Goal: Task Accomplishment & Management: Complete application form

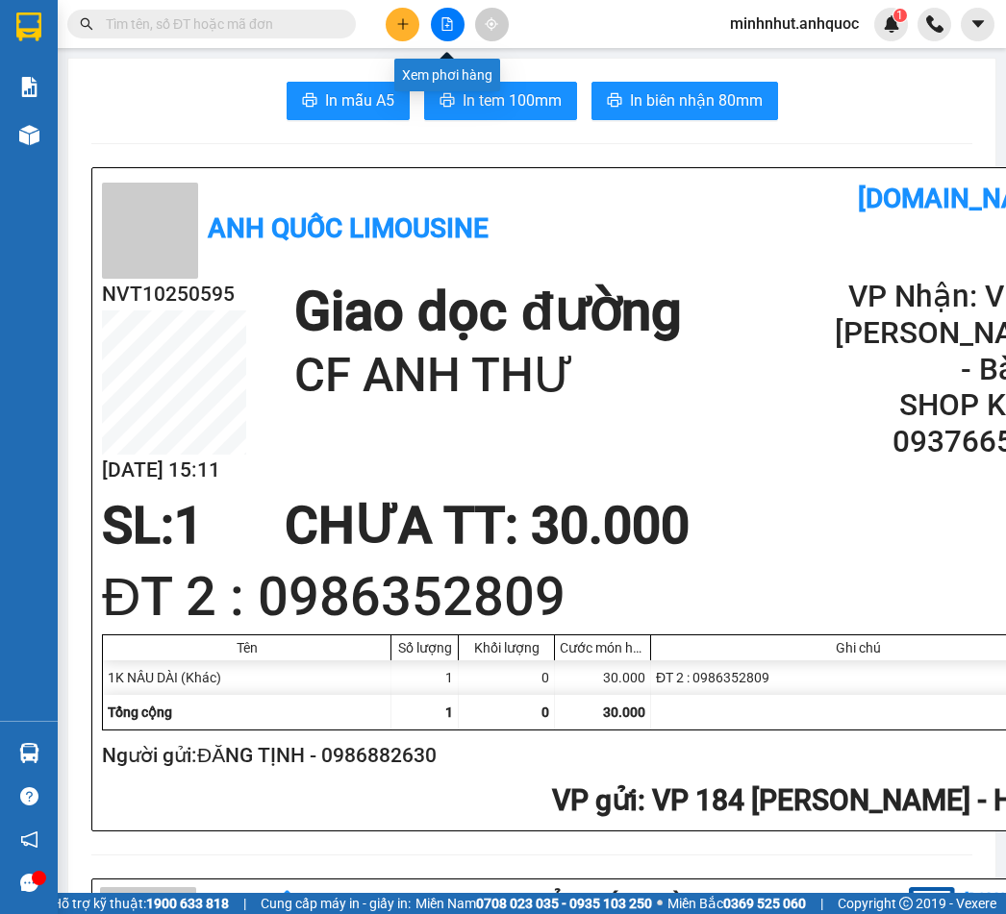
click at [441, 22] on icon "file-add" at bounding box center [446, 23] width 13 height 13
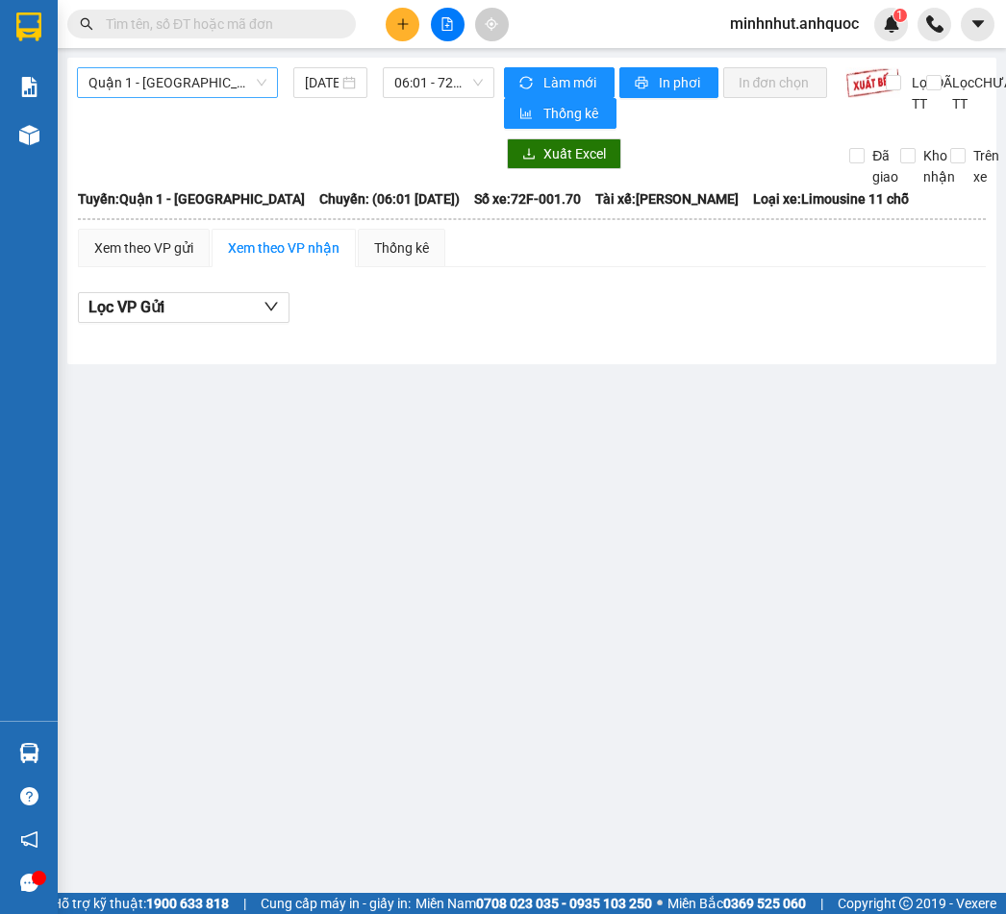
click at [232, 85] on span "Quận 1 - [GEOGRAPHIC_DATA]" at bounding box center [177, 82] width 178 height 29
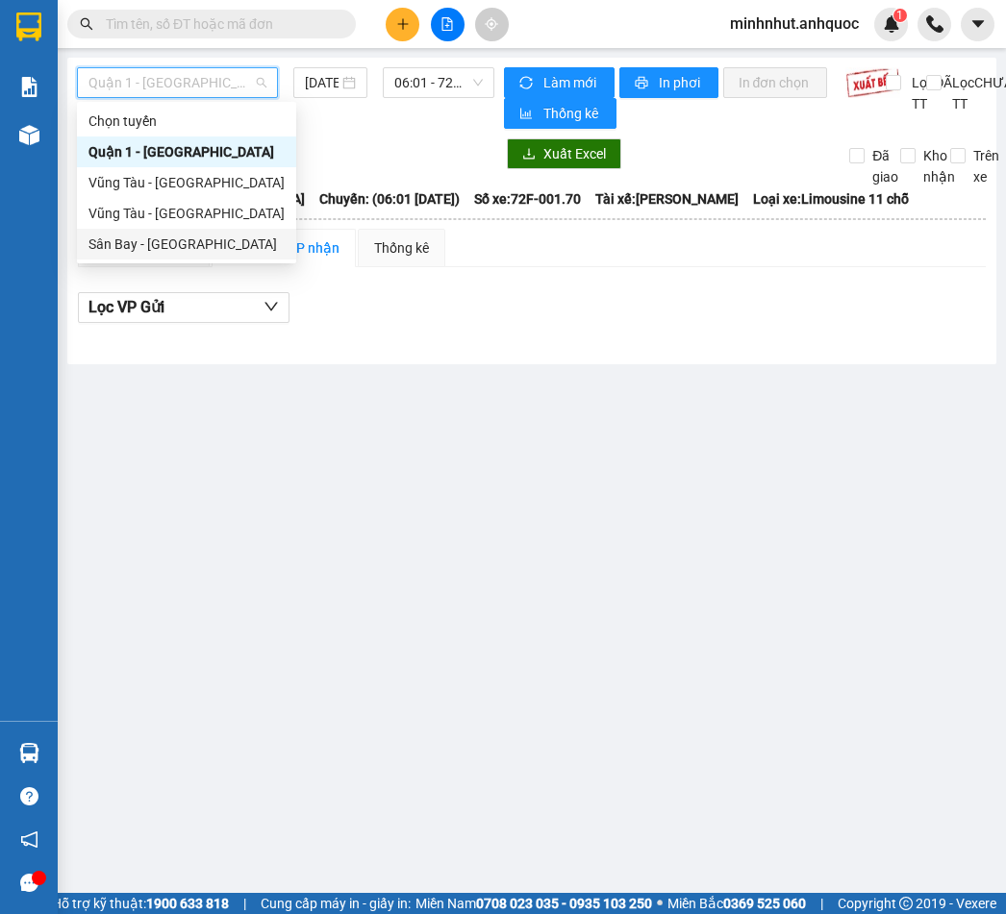
click at [232, 234] on div "Sân Bay - [GEOGRAPHIC_DATA]" at bounding box center [186, 244] width 196 height 21
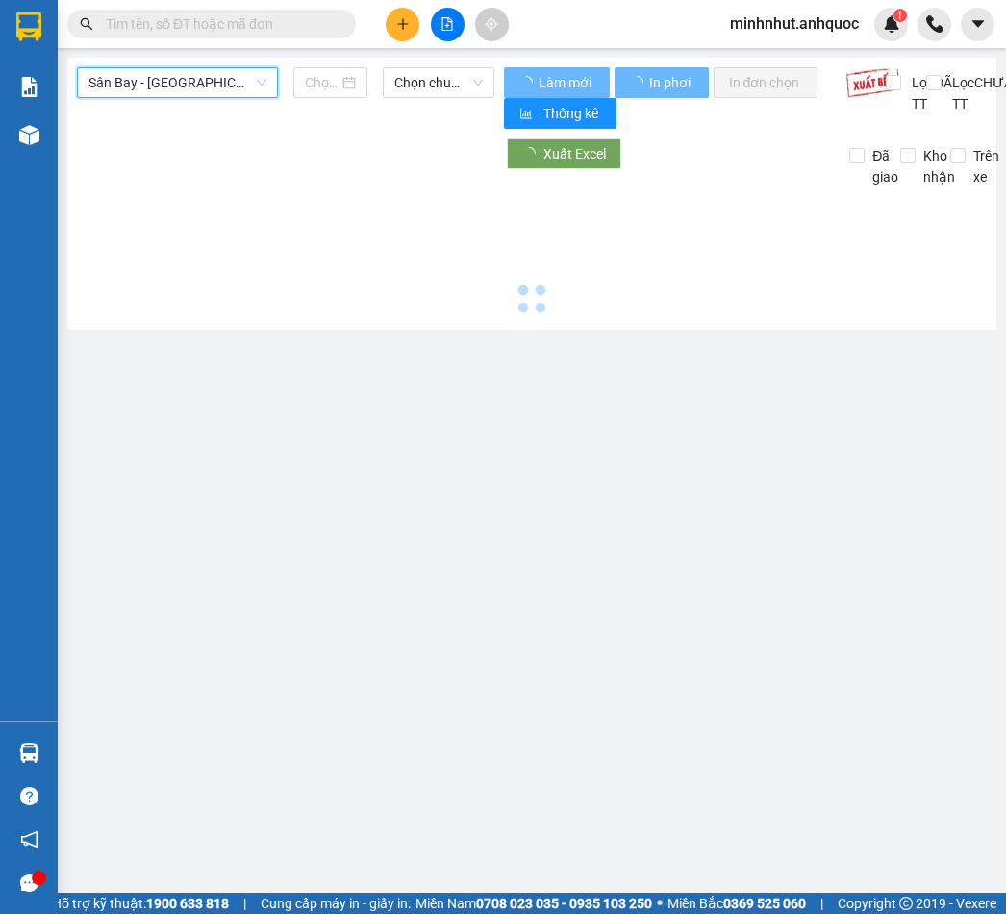
type input "[DATE]"
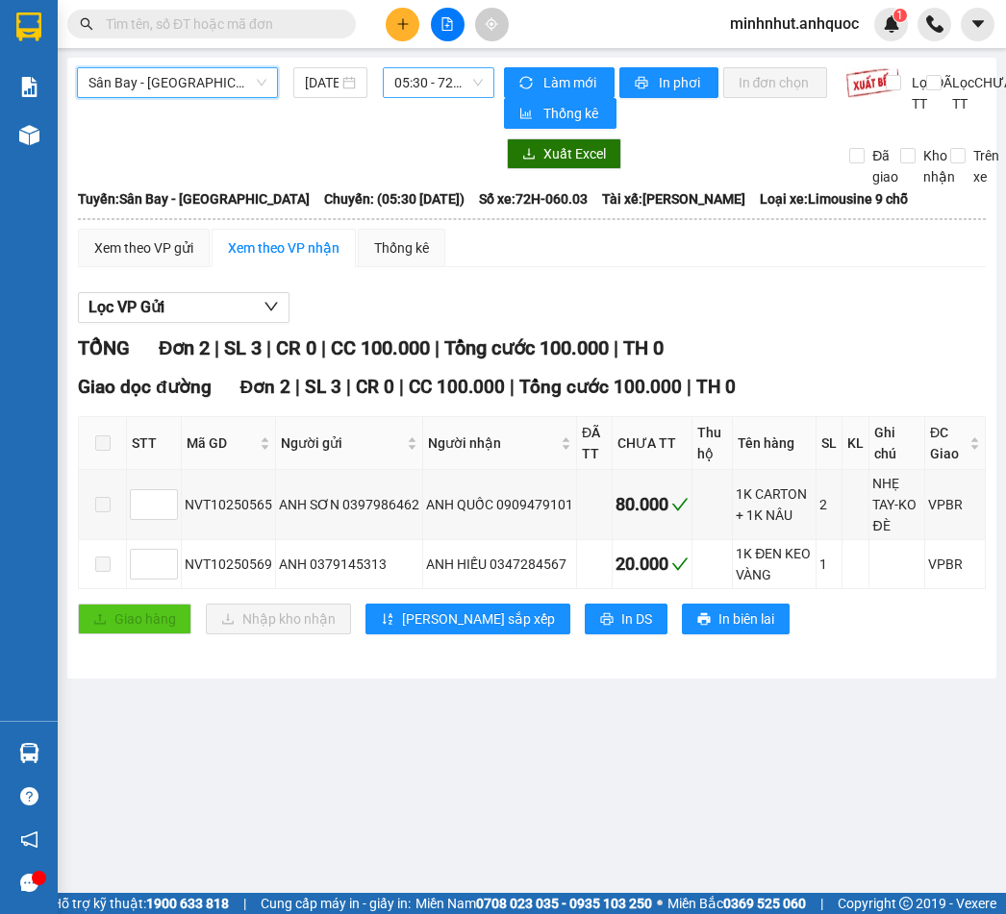
click at [438, 73] on span "05:30 - 72H-060.03" at bounding box center [438, 82] width 88 height 29
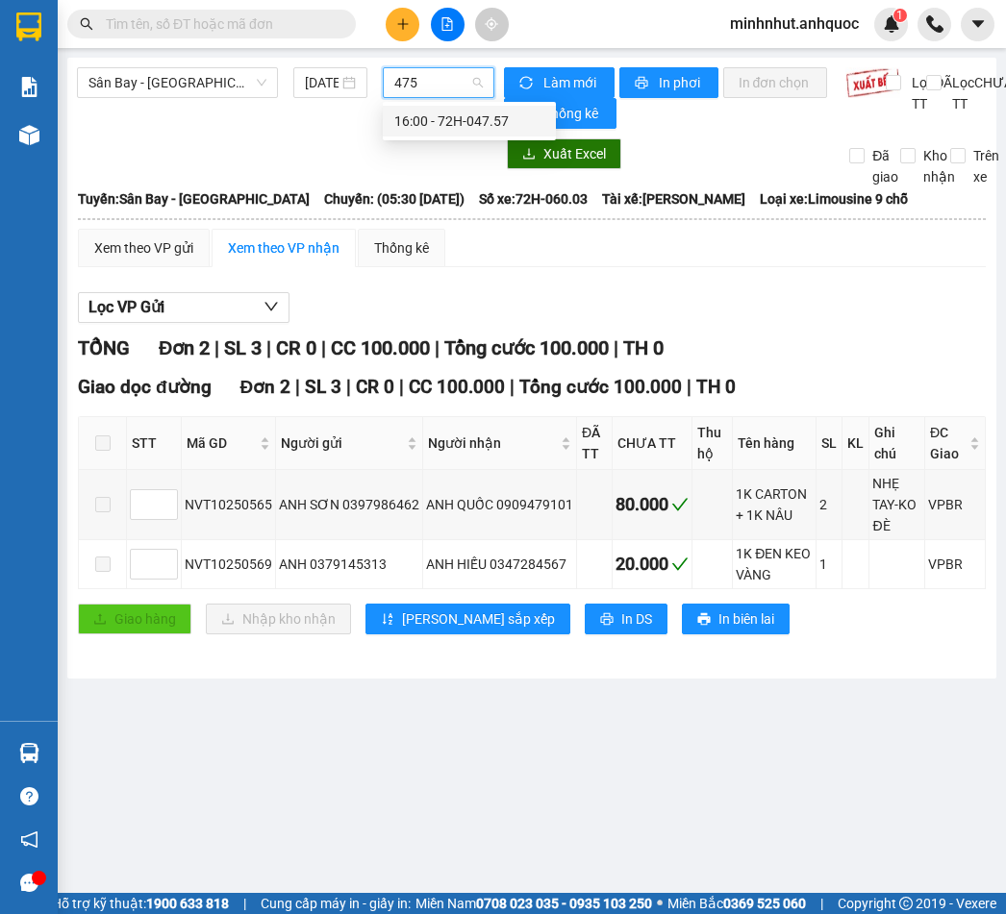
type input "4757"
click at [445, 127] on div "16:00 - 72H-047.57" at bounding box center [469, 121] width 150 height 21
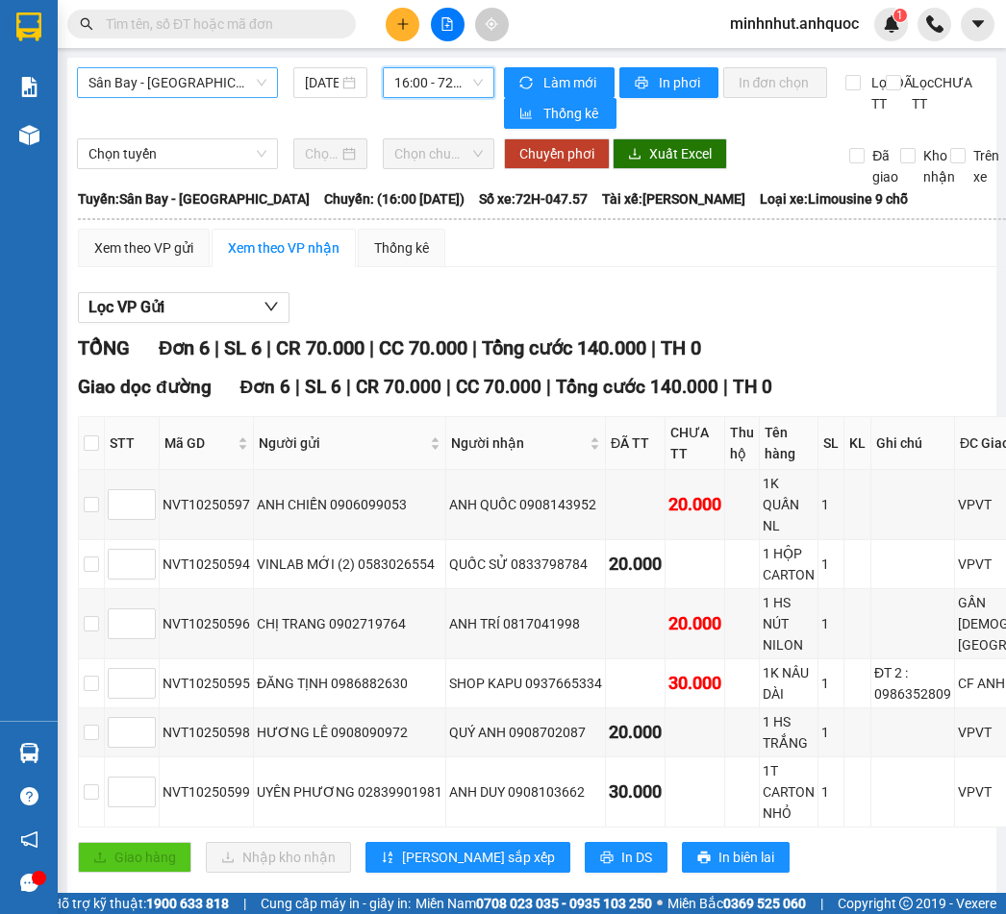
click at [207, 85] on span "Sân Bay - [GEOGRAPHIC_DATA]" at bounding box center [177, 82] width 178 height 29
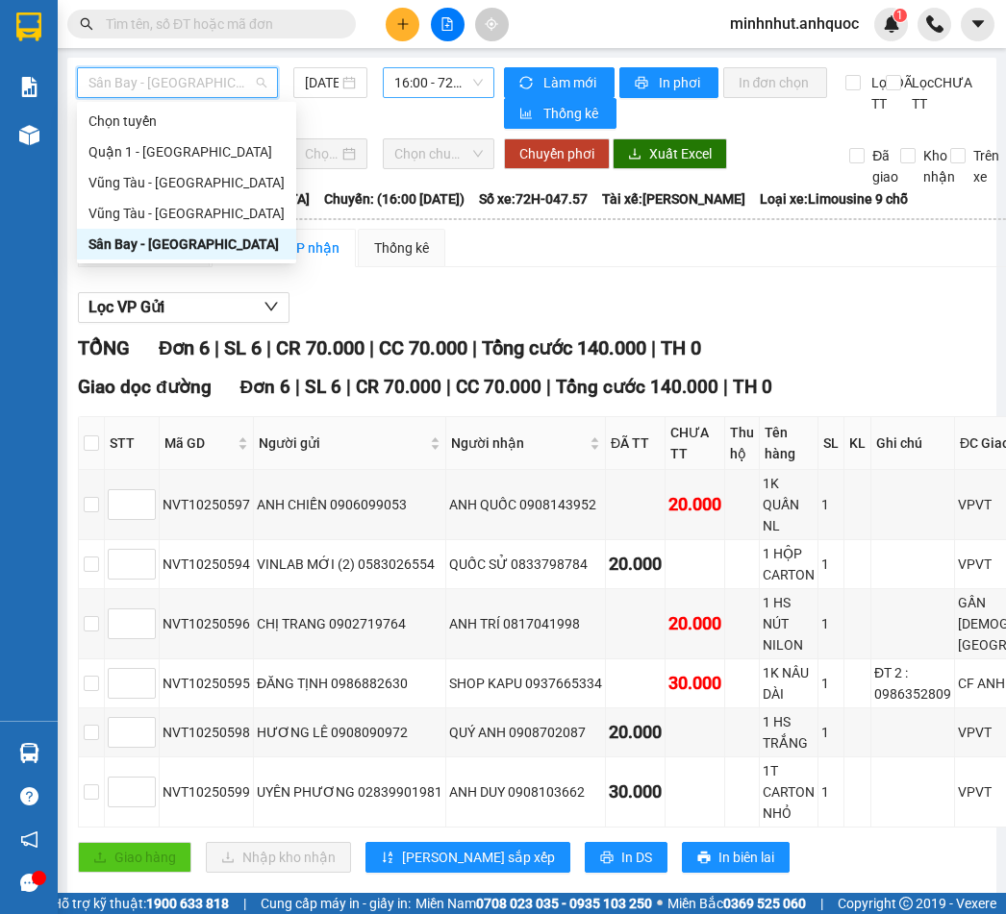
click at [214, 235] on div "Sân Bay - [GEOGRAPHIC_DATA]" at bounding box center [186, 244] width 196 height 21
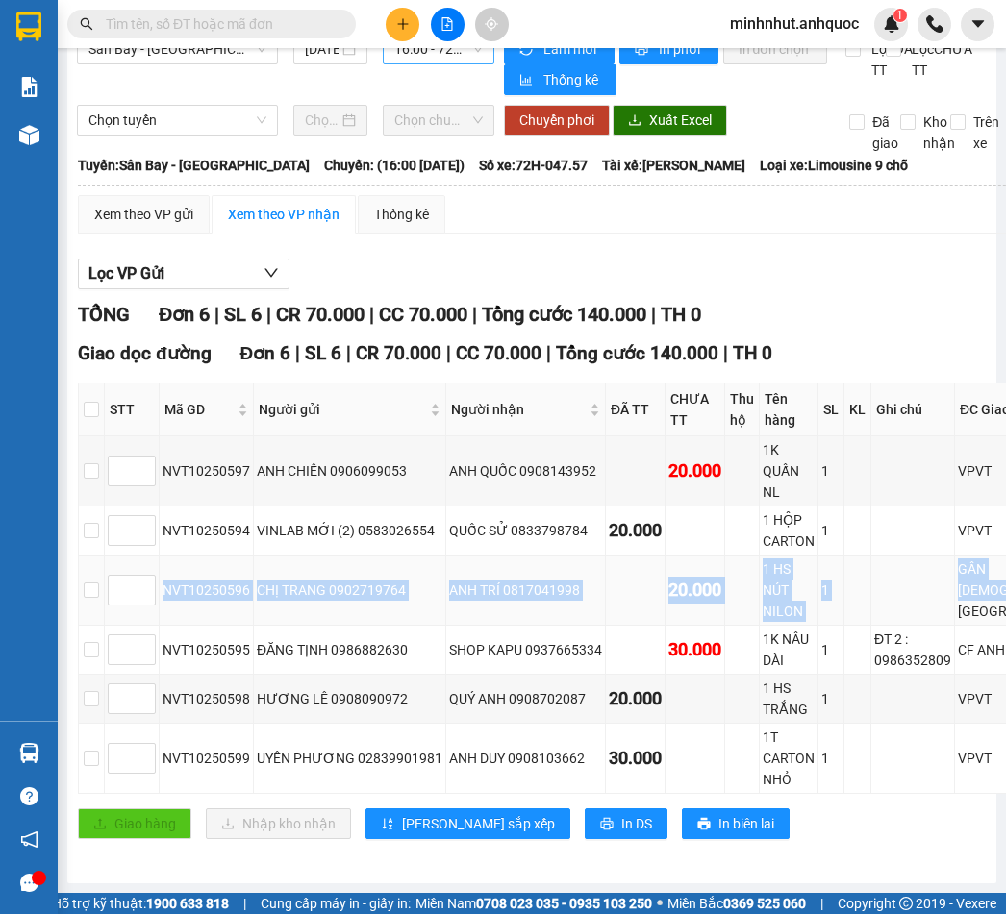
scroll to position [96, 2]
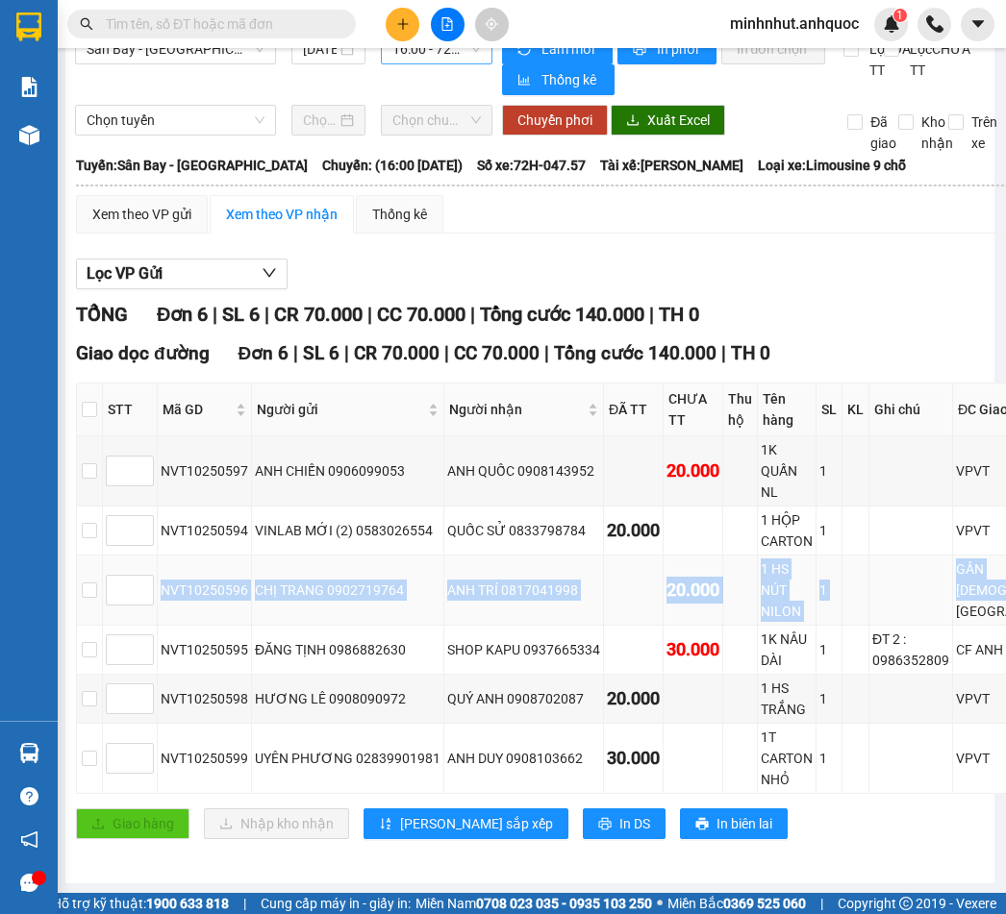
drag, startPoint x: 166, startPoint y: 544, endPoint x: 982, endPoint y: 570, distance: 815.8
click at [982, 570] on tr "NVT10250596 CHỊ TRANG 0902719764 ANH TRÍ 0817041998 20.000 1 HS NÚT NILON 1 GẦN…" at bounding box center [588, 591] width 1023 height 70
copy tr "NVT10250596 CHỊ TRANG 0902719764 ANH TRÍ 0817041998 20.000 1 HS NÚT NILON 1 GẦN…"
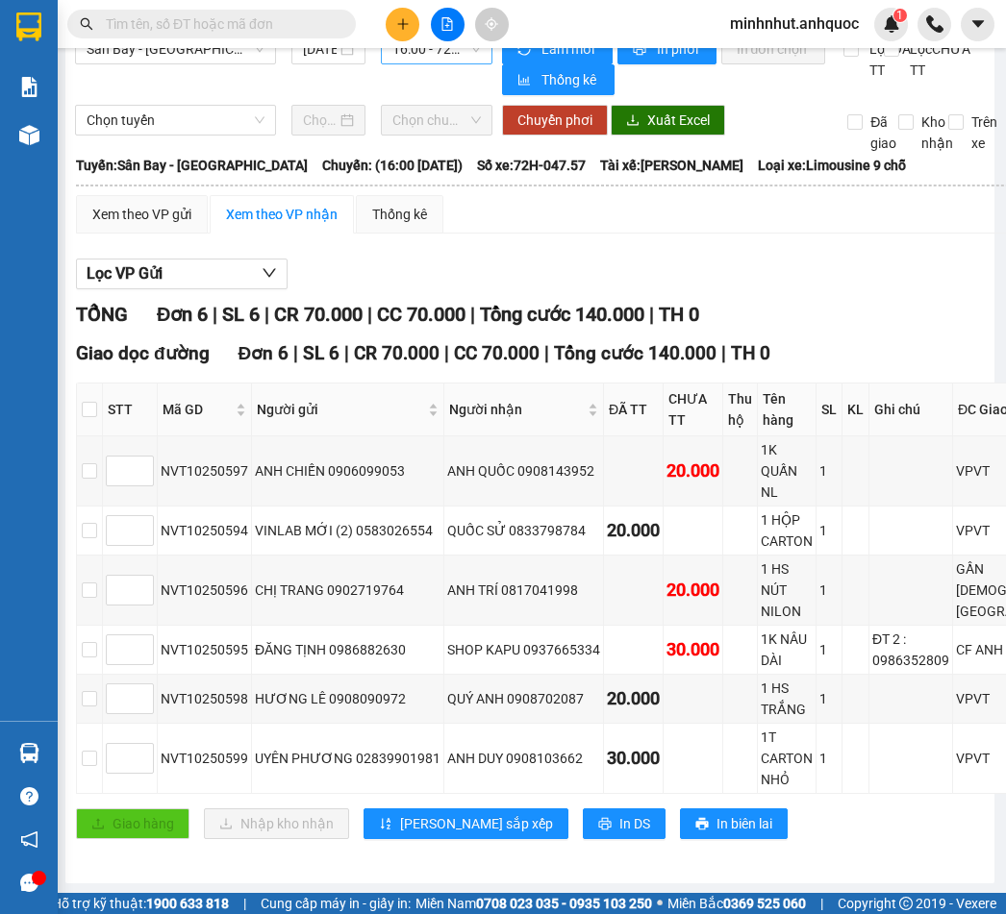
click at [468, 259] on div "Lọc VP Gửi" at bounding box center [588, 275] width 1024 height 32
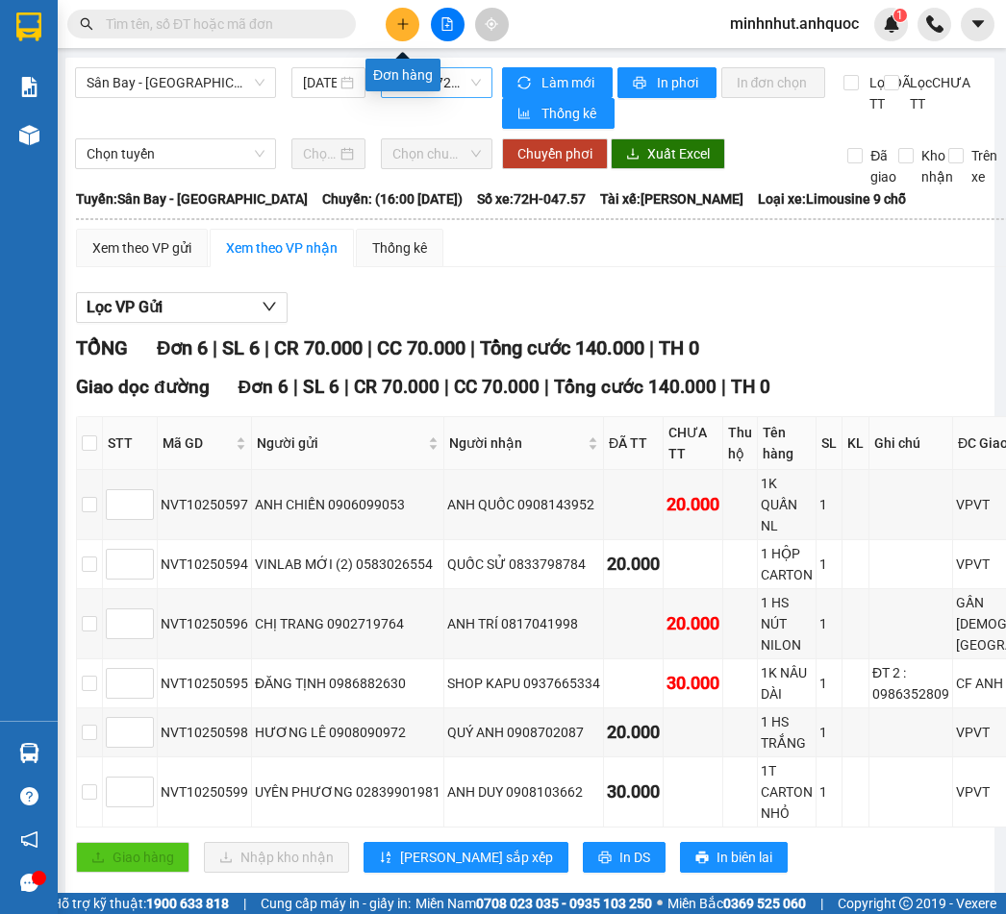
click at [385, 27] on div at bounding box center [447, 25] width 144 height 34
click at [411, 27] on button at bounding box center [403, 25] width 34 height 34
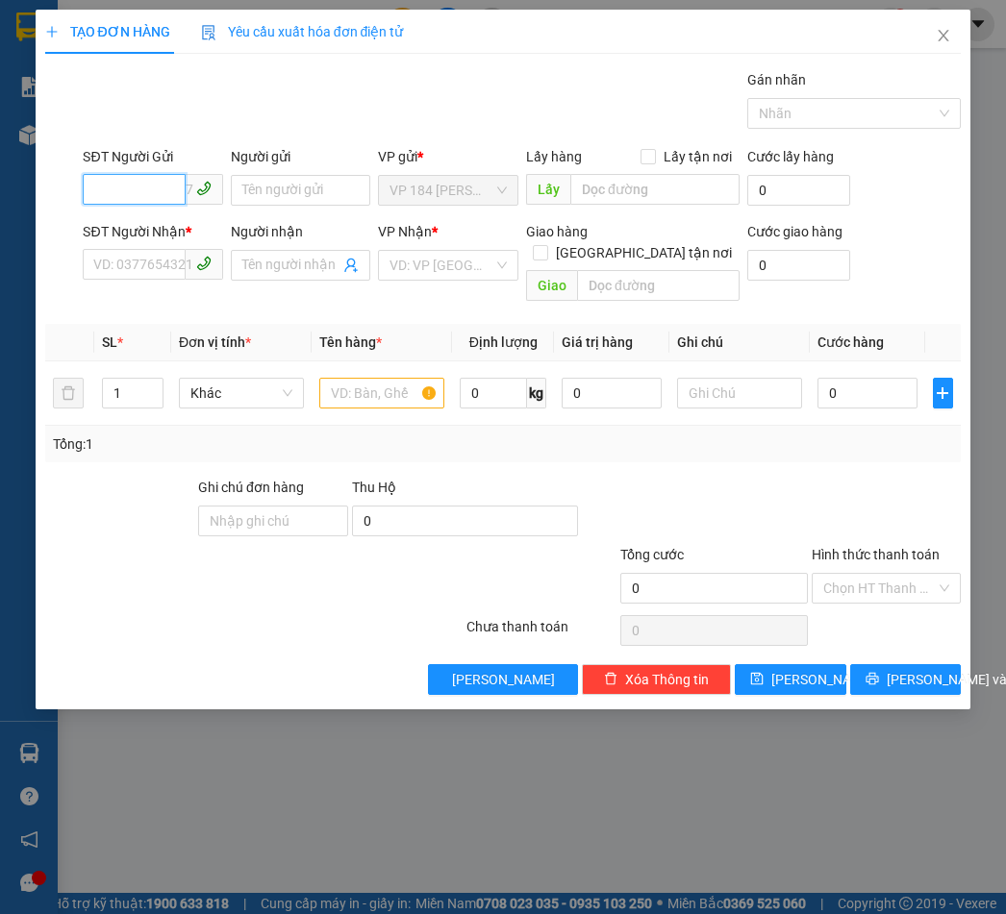
click at [162, 181] on input "SĐT Người Gửi" at bounding box center [134, 189] width 102 height 31
type input "0933373536"
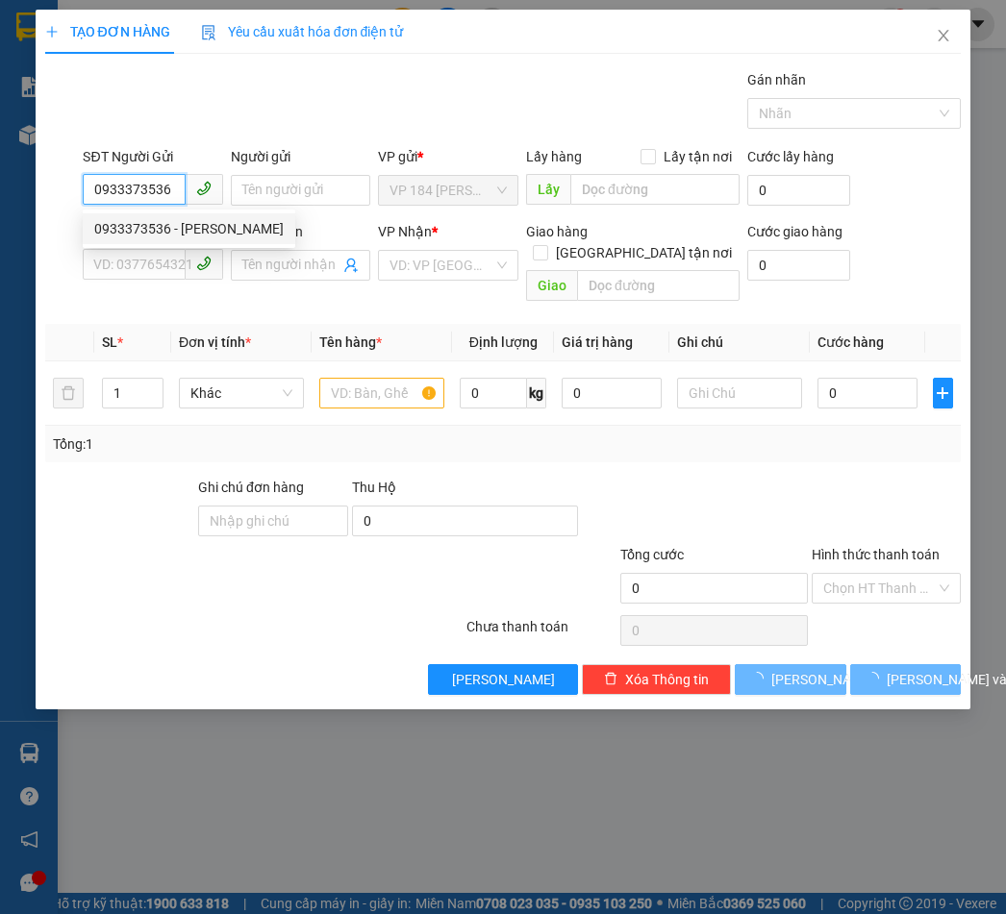
click at [155, 223] on div "0933373536 - [PERSON_NAME]" at bounding box center [188, 228] width 189 height 21
type input "[PERSON_NAME]"
type input "0919804799"
type input "CHỊ THỦY"
type input "VPVT"
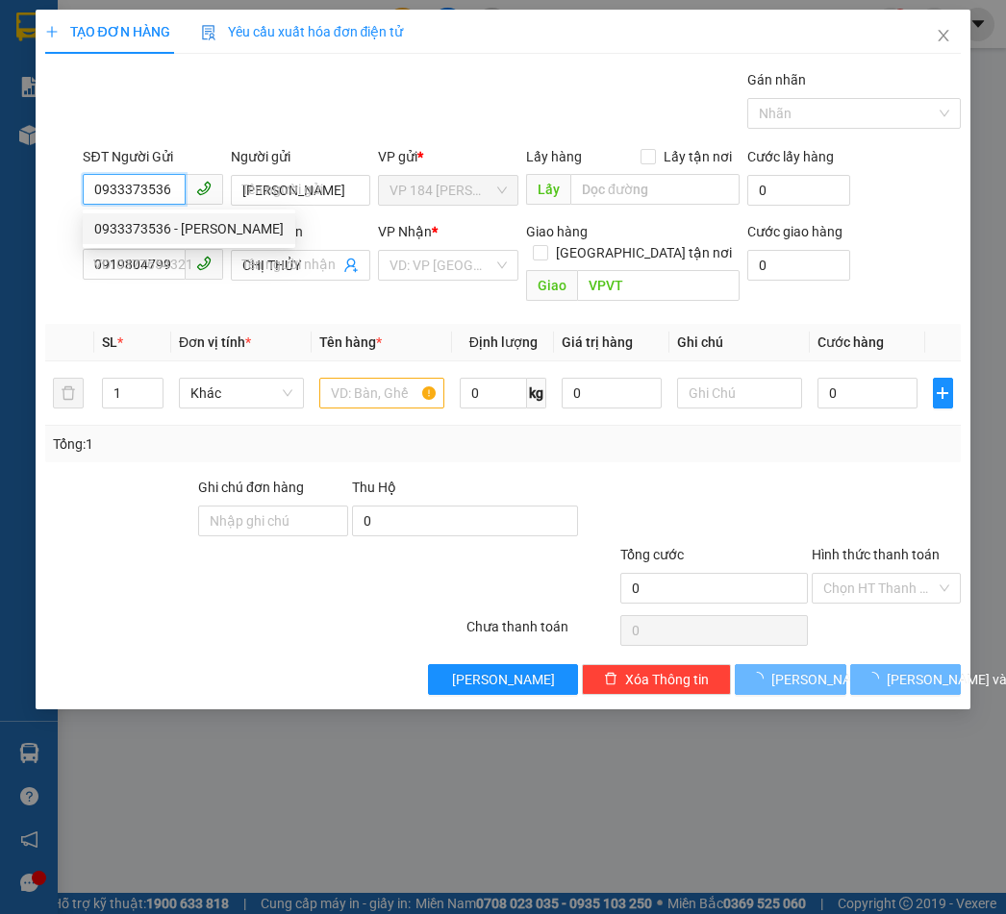
type input "30.000"
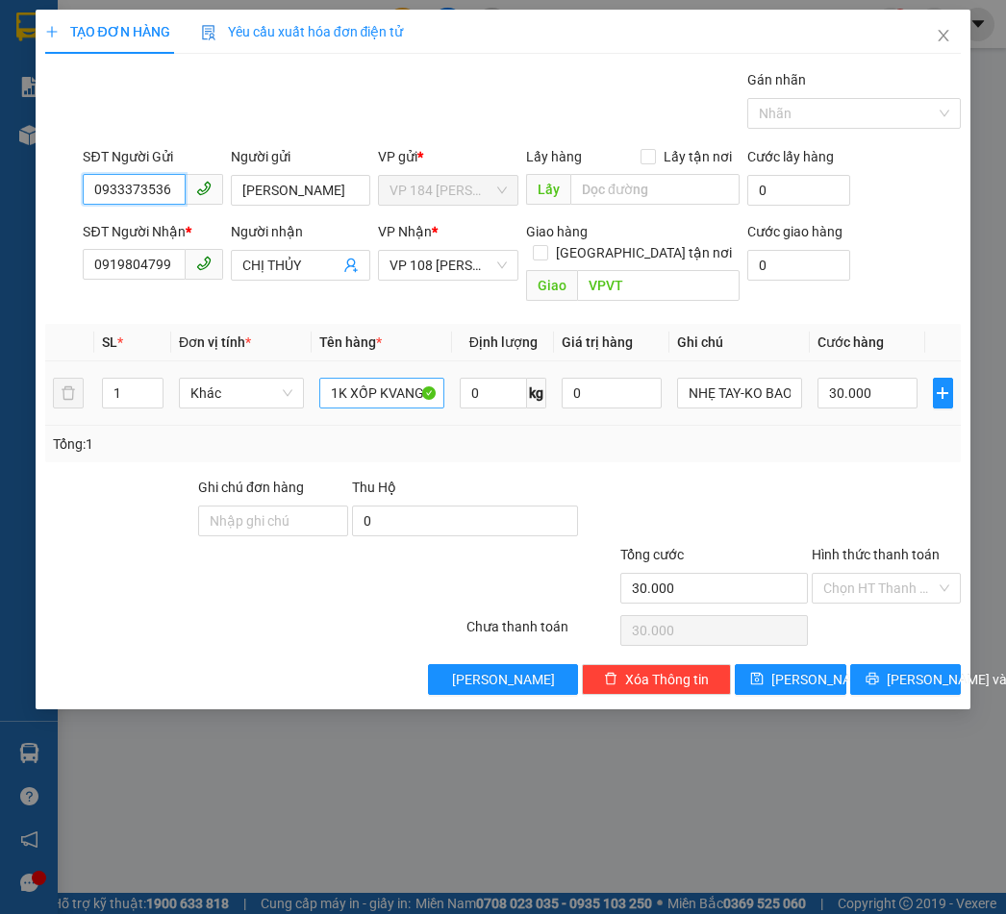
type input "0933373536"
drag, startPoint x: 331, startPoint y: 373, endPoint x: 494, endPoint y: 399, distance: 165.5
click at [494, 399] on tr "1 Khác 1K XỐP KVANG 0 kg 0 NHẸ TAY-KO BAO BỂ 30.000" at bounding box center [503, 394] width 916 height 64
click at [476, 434] on div "Tổng: 1" at bounding box center [503, 444] width 901 height 21
click at [904, 669] on span "[PERSON_NAME] và In" at bounding box center [954, 679] width 135 height 21
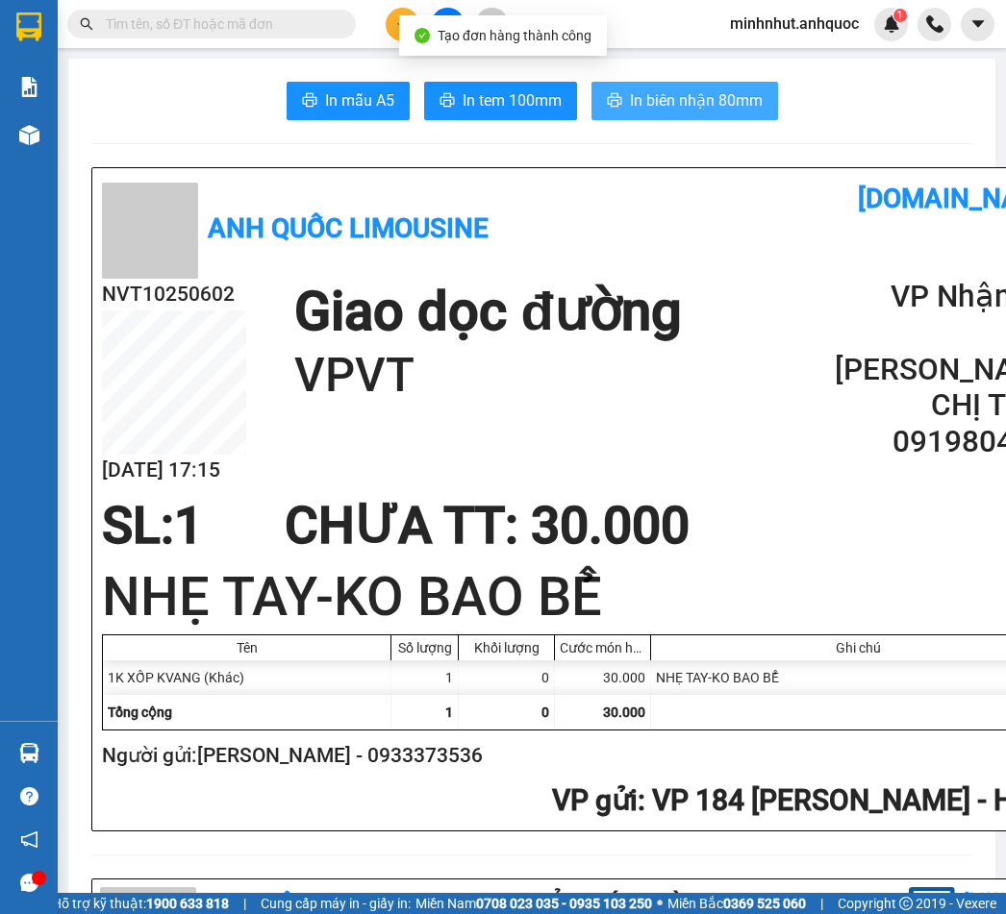
click at [675, 102] on span "In biên nhận 80mm" at bounding box center [696, 100] width 133 height 24
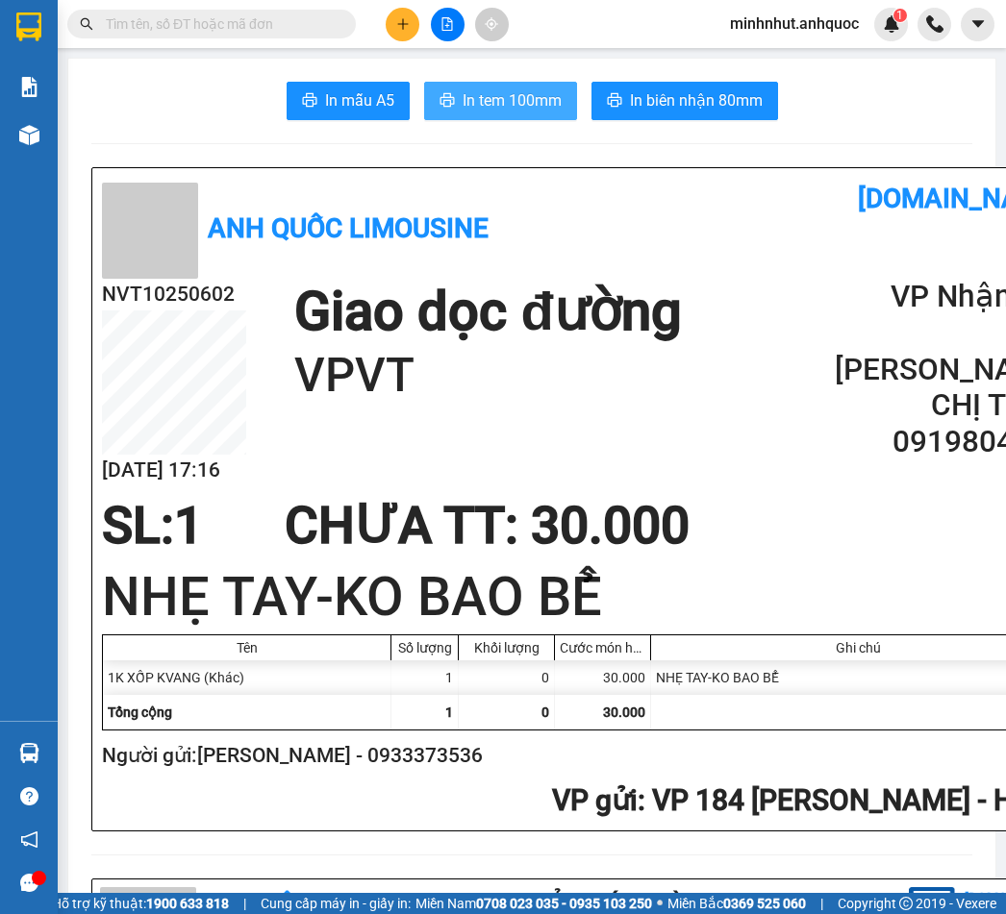
click at [511, 111] on span "In tem 100mm" at bounding box center [512, 100] width 99 height 24
click at [301, 21] on input "text" at bounding box center [219, 23] width 227 height 21
click at [407, 29] on icon "plus" at bounding box center [402, 23] width 13 height 13
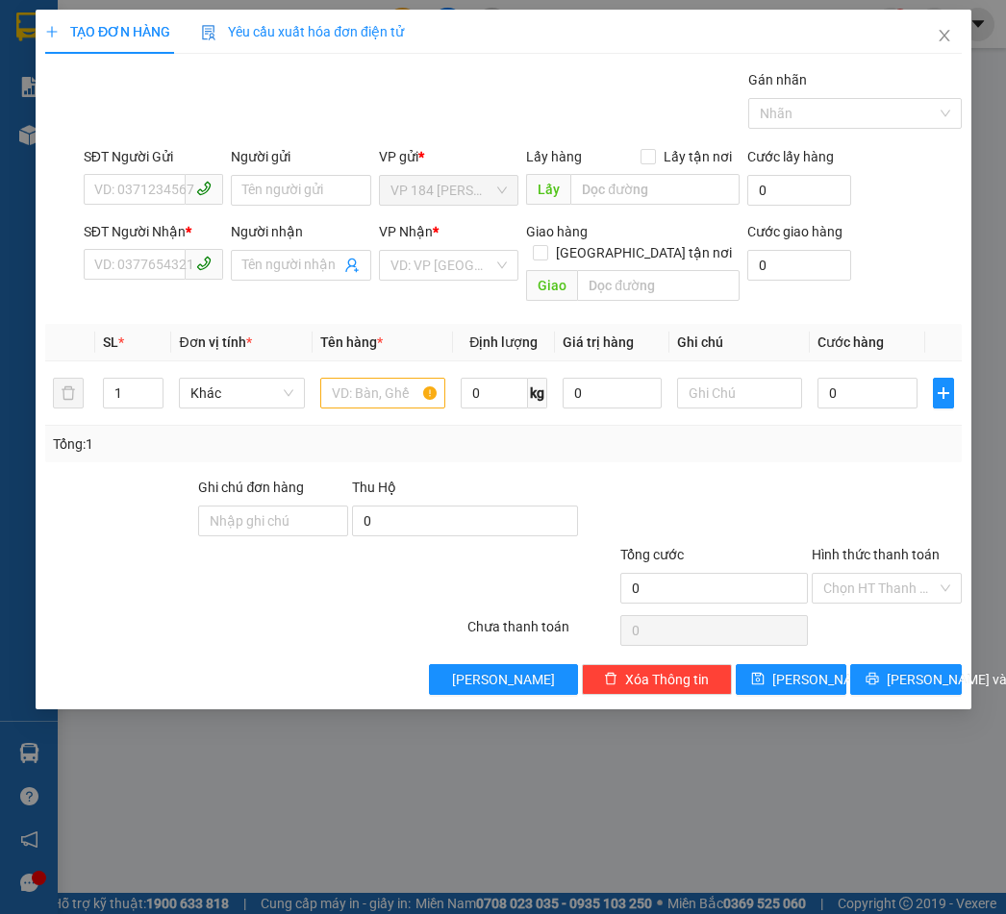
click at [463, 26] on div "TẠO ĐƠN HÀNG Yêu cầu xuất hóa đơn điện tử" at bounding box center [503, 32] width 916 height 44
click at [938, 37] on icon "close" at bounding box center [943, 35] width 15 height 15
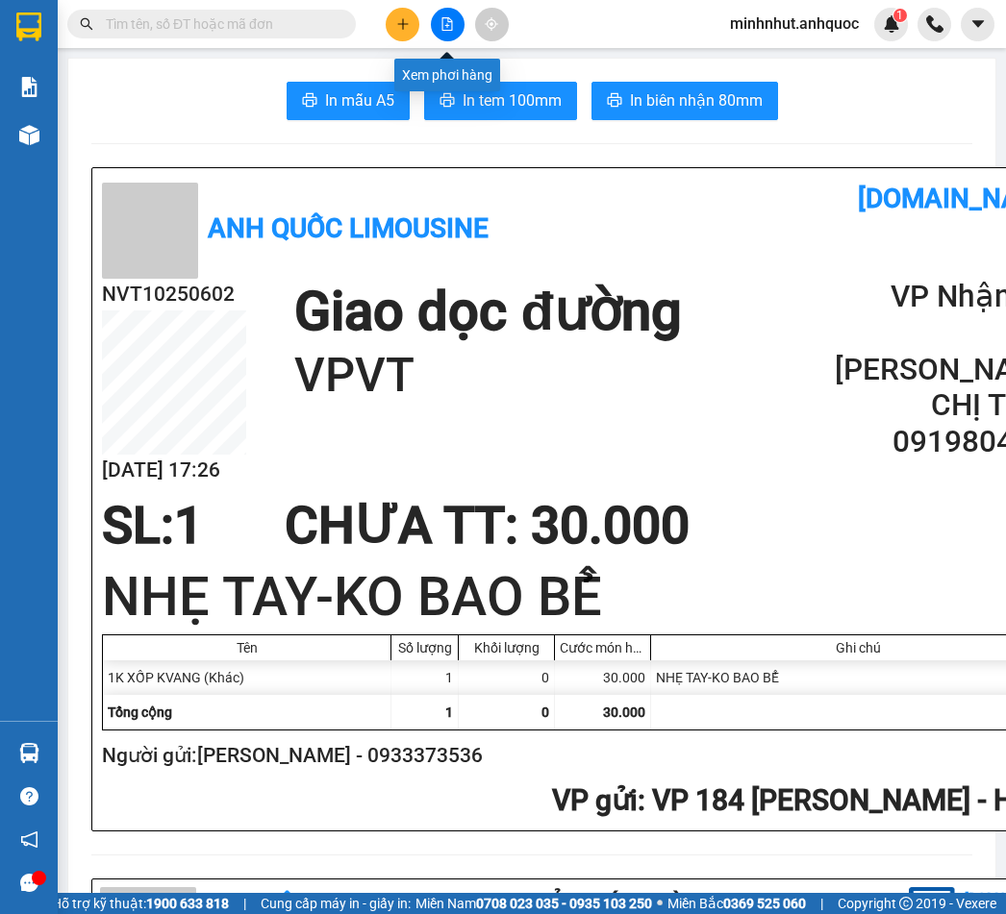
click at [452, 22] on icon "file-add" at bounding box center [447, 23] width 11 height 13
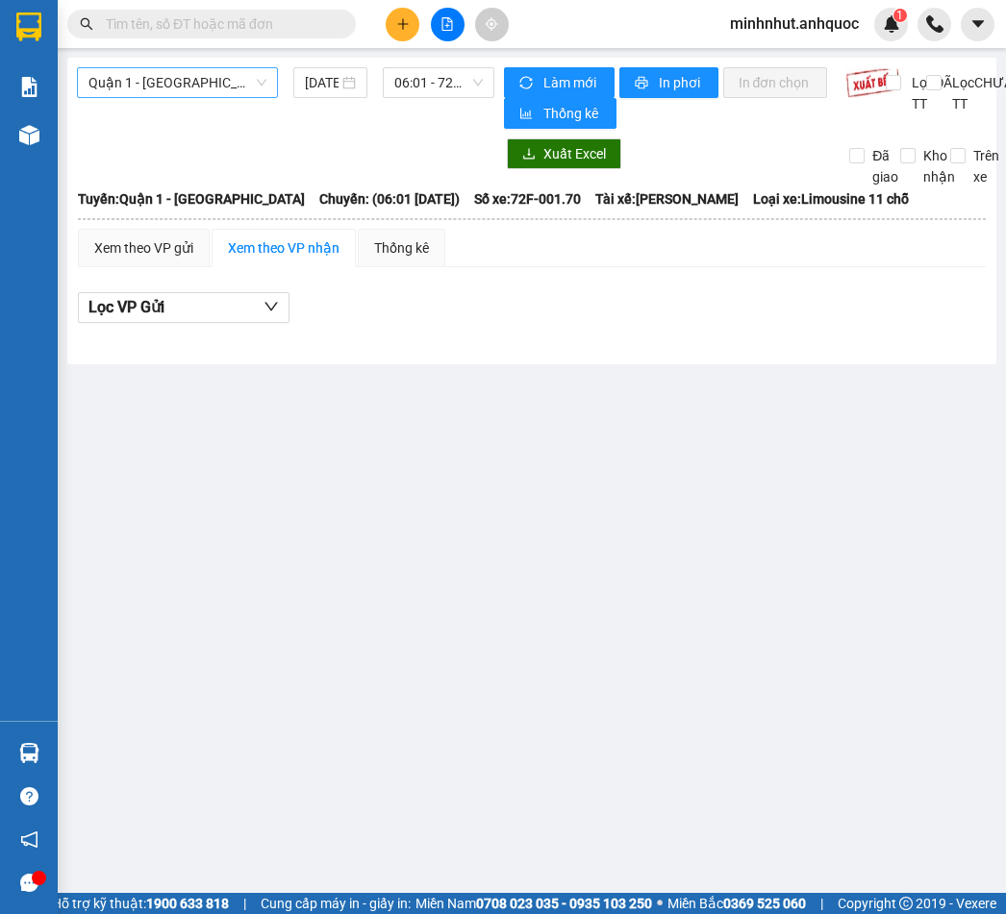
click at [205, 73] on span "Quận 1 - [GEOGRAPHIC_DATA]" at bounding box center [177, 82] width 178 height 29
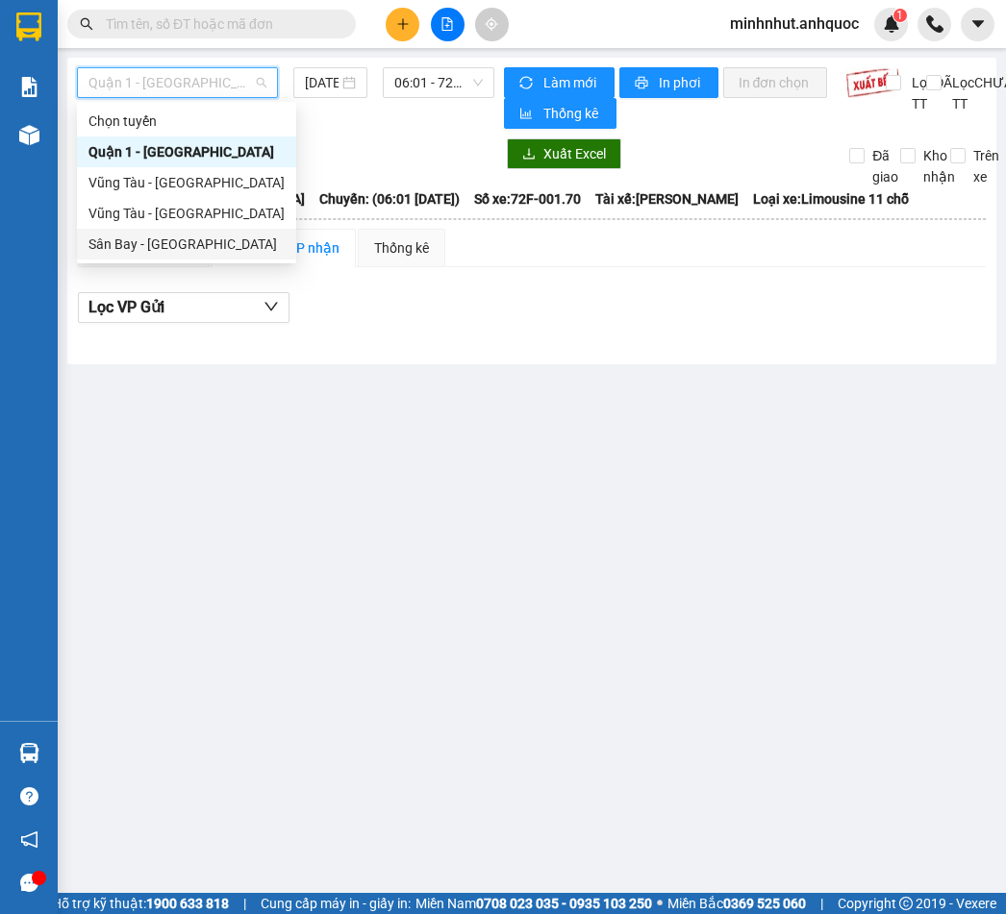
click at [202, 237] on div "Sân Bay - [GEOGRAPHIC_DATA]" at bounding box center [186, 244] width 196 height 21
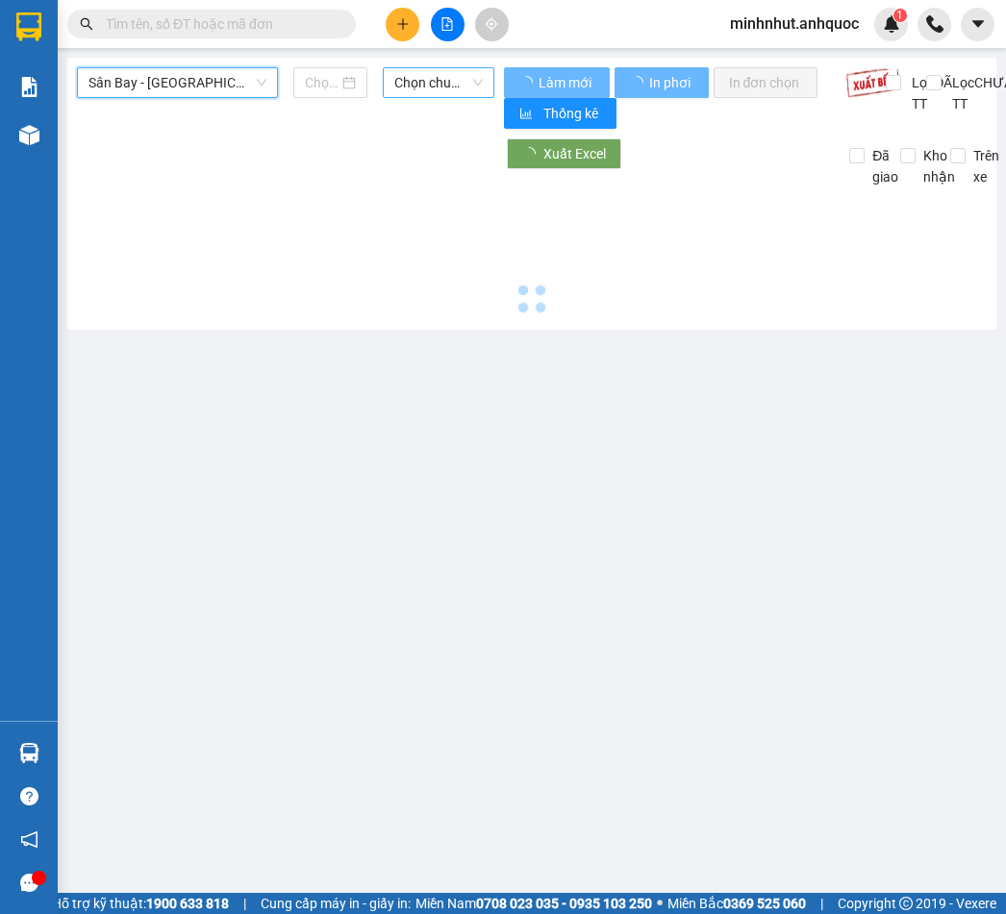
type input "[DATE]"
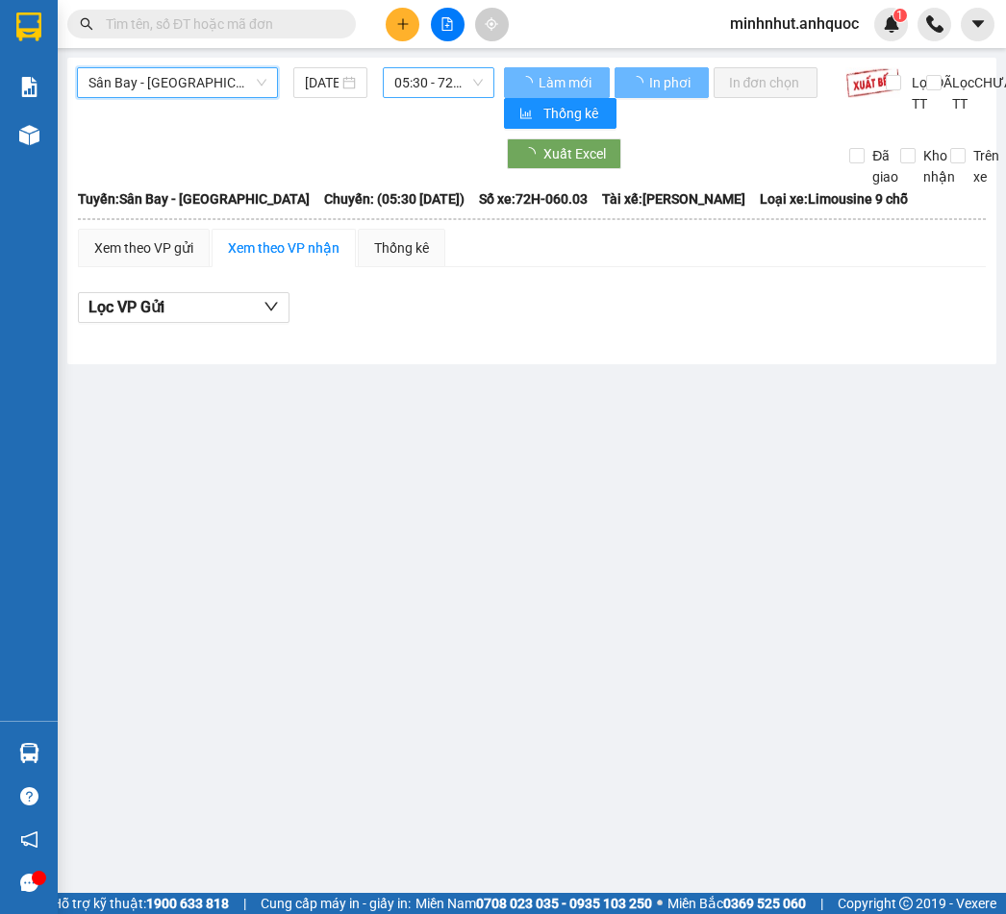
click at [432, 84] on span "05:30 - 72H-060.03" at bounding box center [438, 82] width 88 height 29
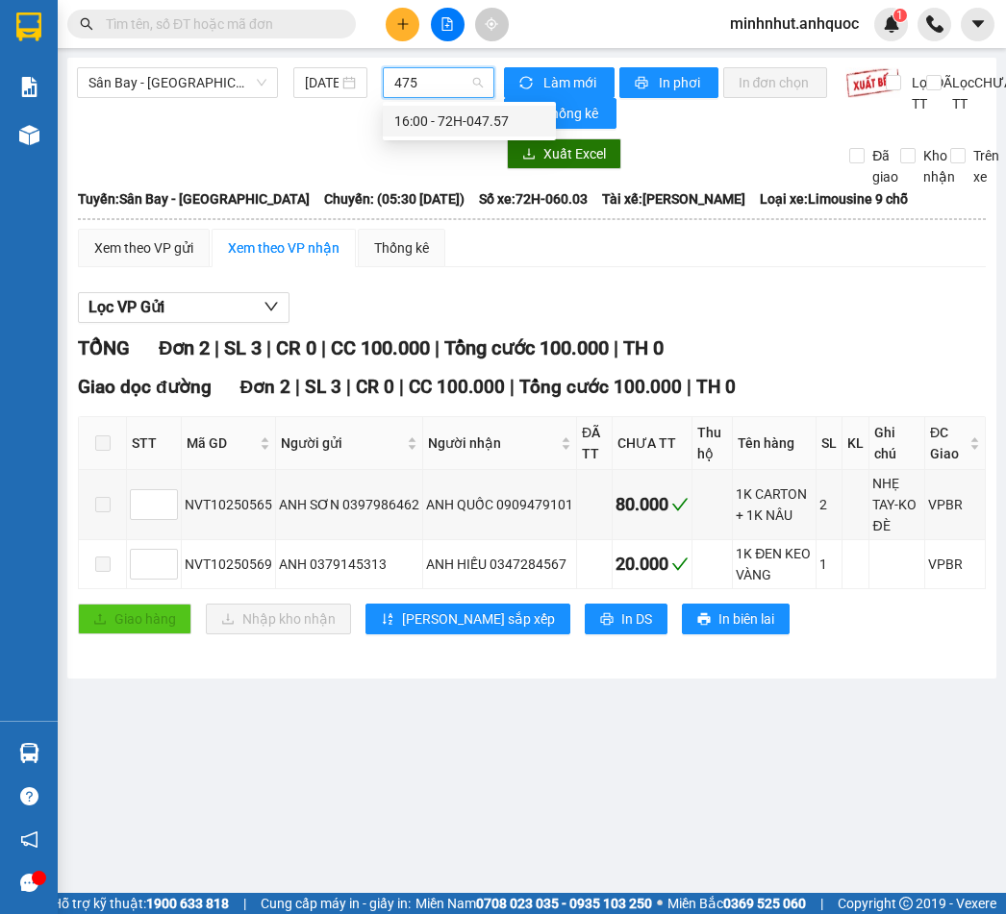
type input "4757"
click at [434, 120] on div "16:00 - 72H-047.57" at bounding box center [469, 121] width 150 height 21
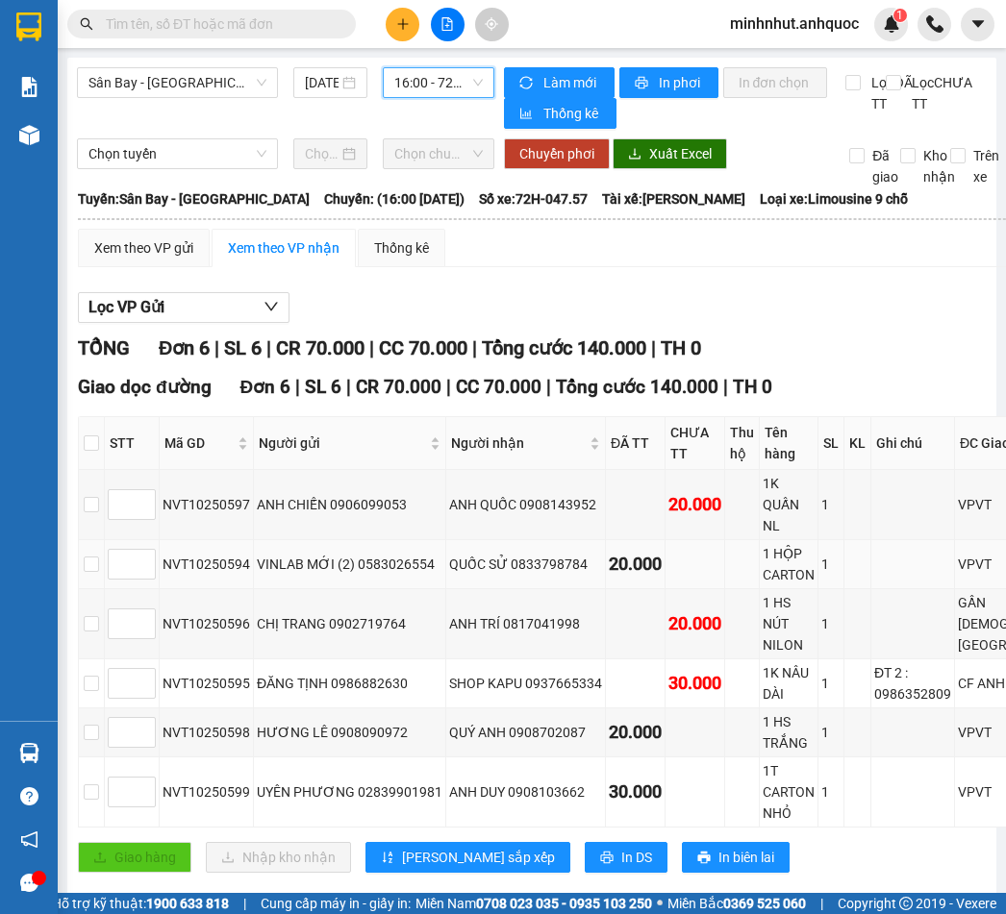
scroll to position [96, 0]
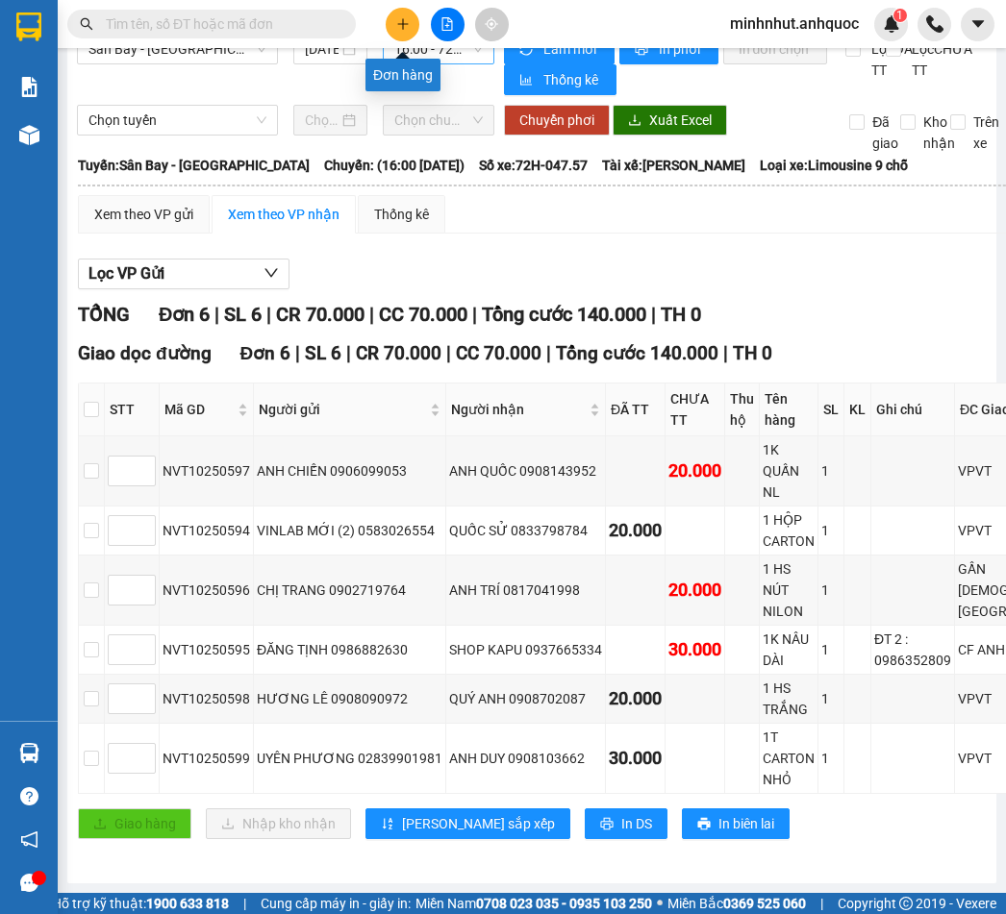
click at [398, 30] on icon "plus" at bounding box center [402, 23] width 13 height 13
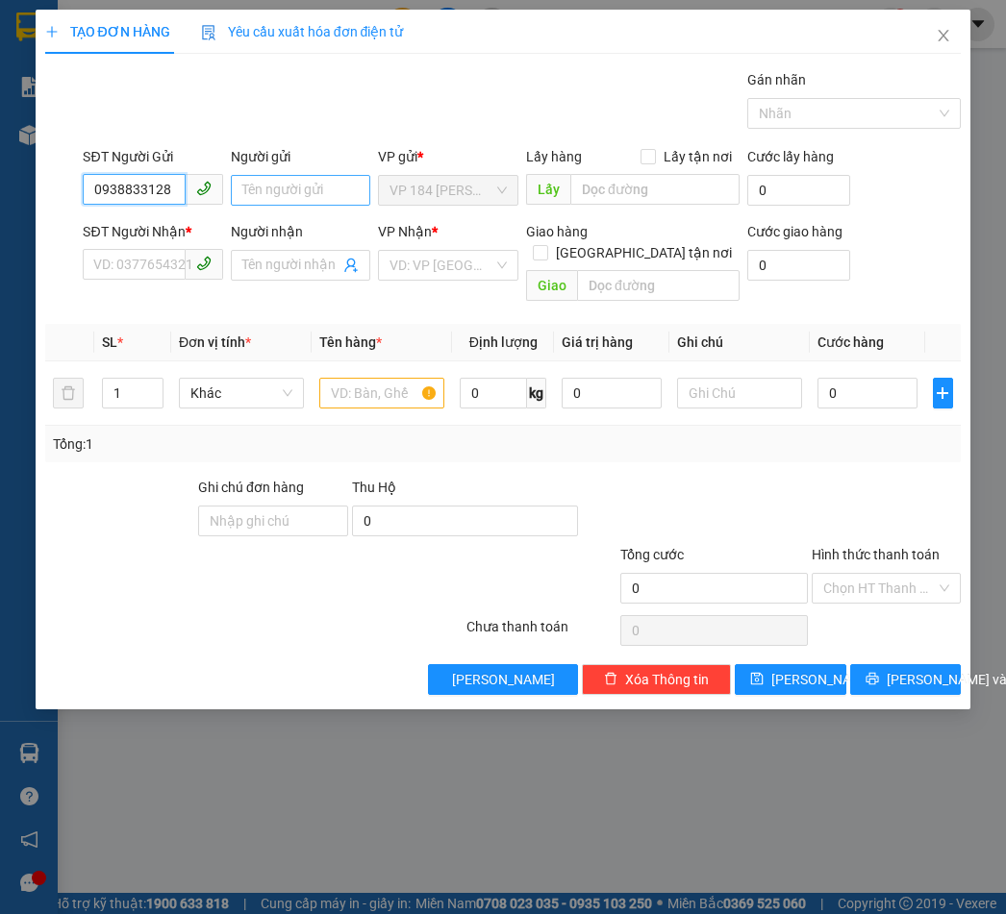
type input "0938833128"
click at [253, 193] on input "Người gửi" at bounding box center [300, 190] width 139 height 31
type input "CHÚ TÙNG"
click at [160, 266] on input "SĐT Người Nhận *" at bounding box center [134, 264] width 102 height 31
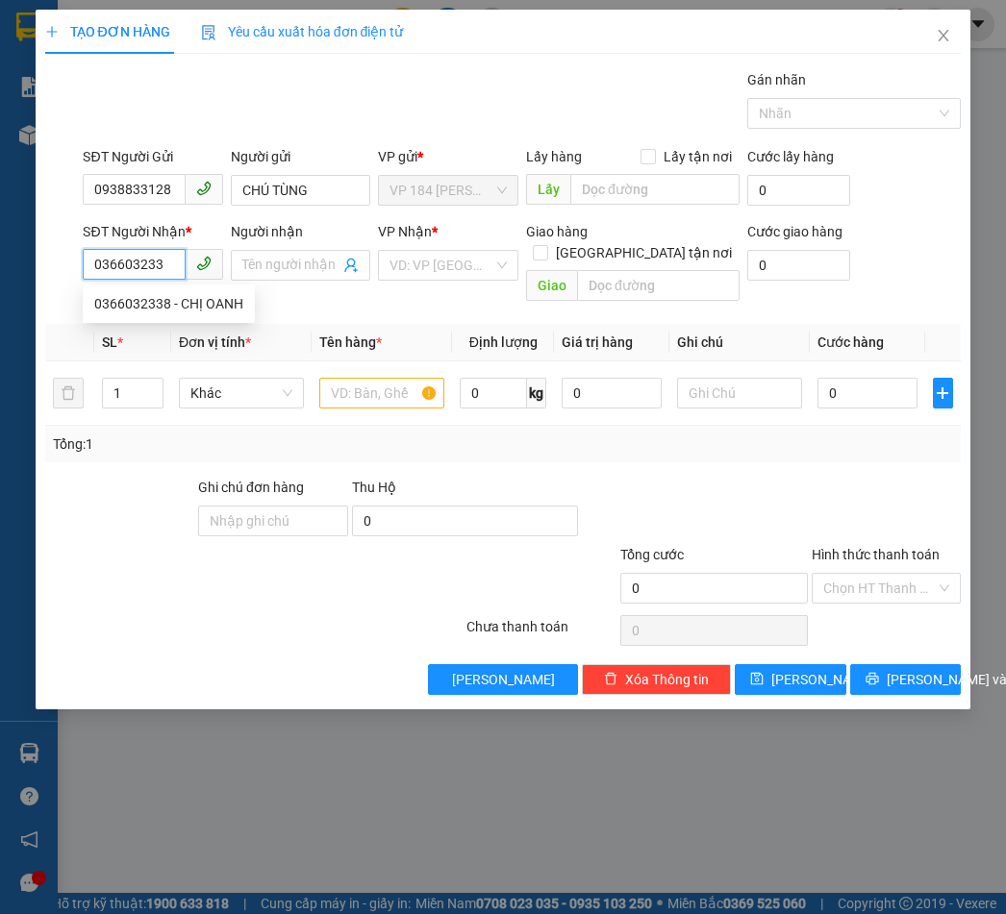
type input "0366032338"
click at [156, 305] on div "0366032338 - CHỊ OANH" at bounding box center [168, 303] width 149 height 21
type input "CHỊ OANH"
type input "VPVT"
type input "20.000"
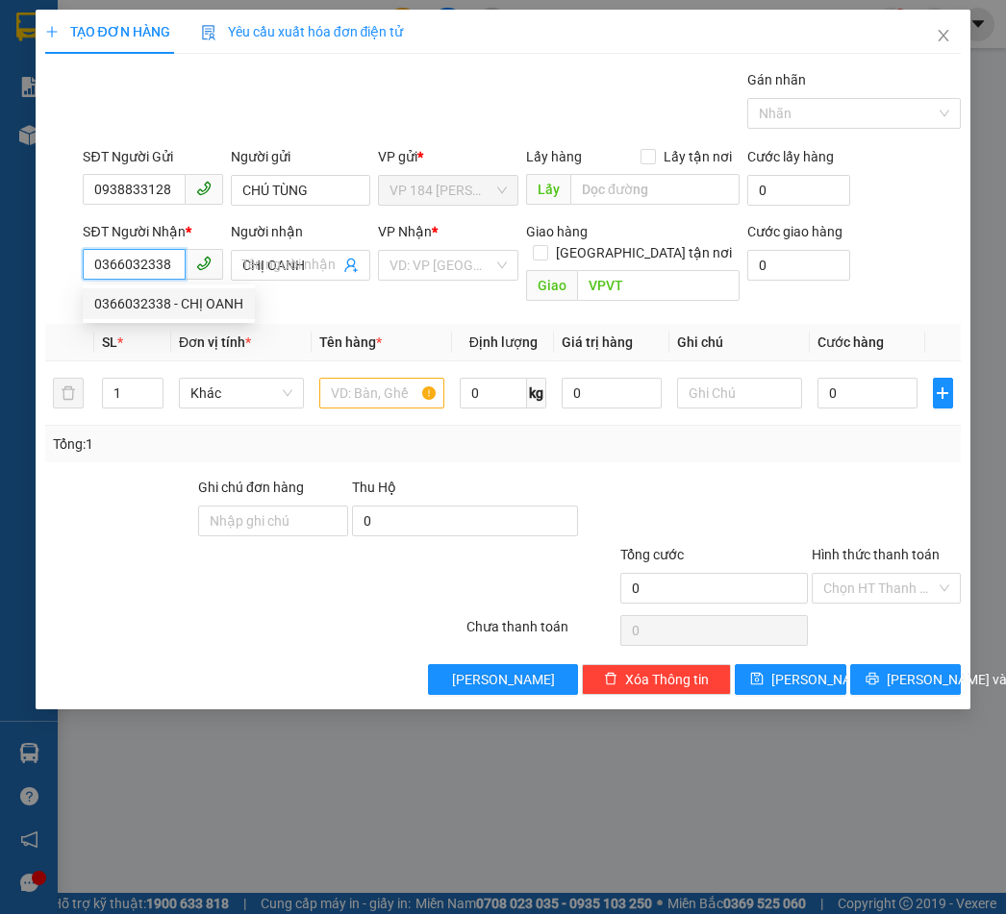
type input "20.000"
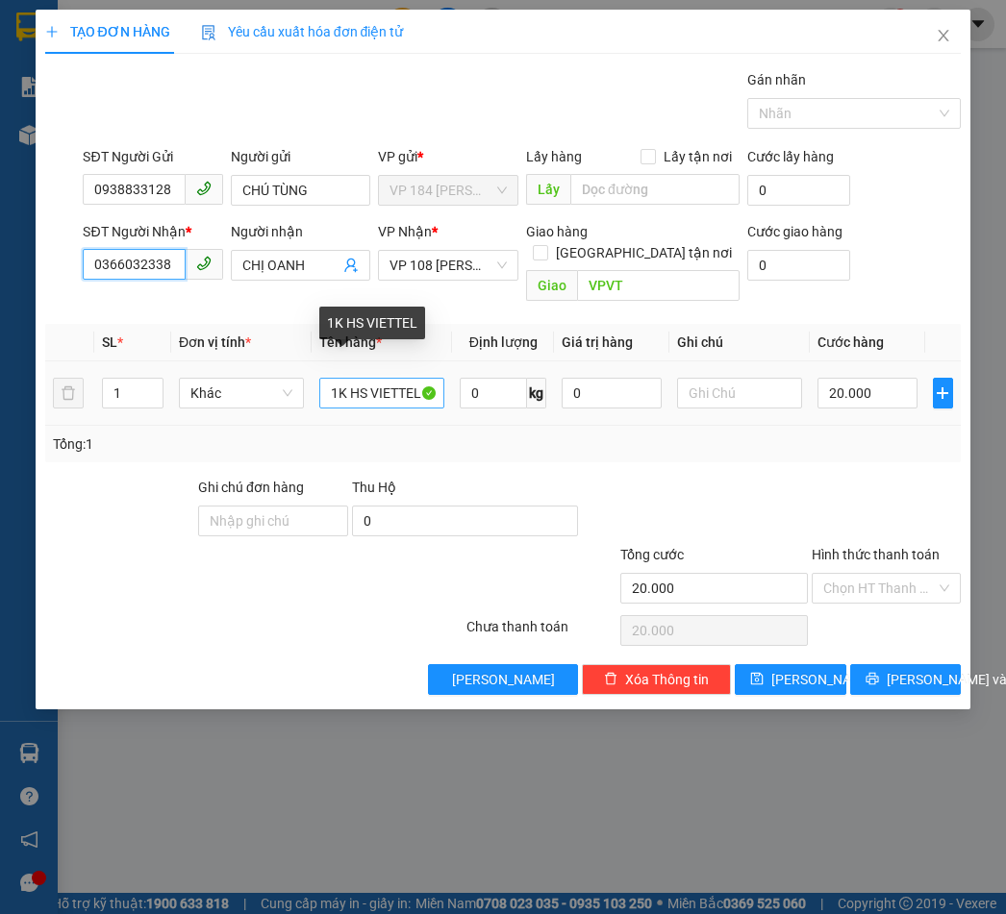
type input "0366032338"
drag, startPoint x: 324, startPoint y: 371, endPoint x: 485, endPoint y: 413, distance: 165.8
click at [485, 413] on div "SL * Đơn vị tính * Tên hàng * Định lượng Giá trị hàng Ghi chú Cước hàng 1 Khác …" at bounding box center [503, 393] width 916 height 138
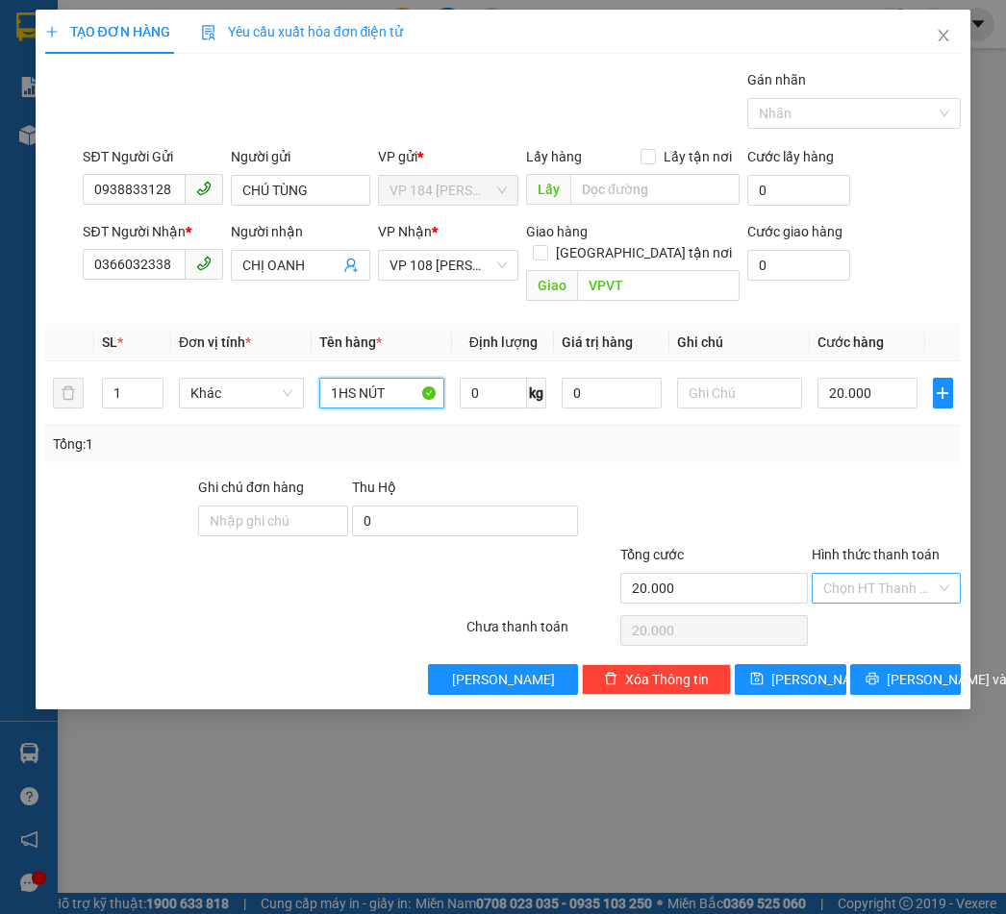
type input "1HS NÚT"
click at [888, 574] on input "Hình thức thanh toán" at bounding box center [879, 588] width 113 height 29
click at [878, 607] on div "Tại văn phòng" at bounding box center [886, 605] width 126 height 21
type input "0"
click at [889, 669] on span "[PERSON_NAME] và In" at bounding box center [954, 679] width 135 height 21
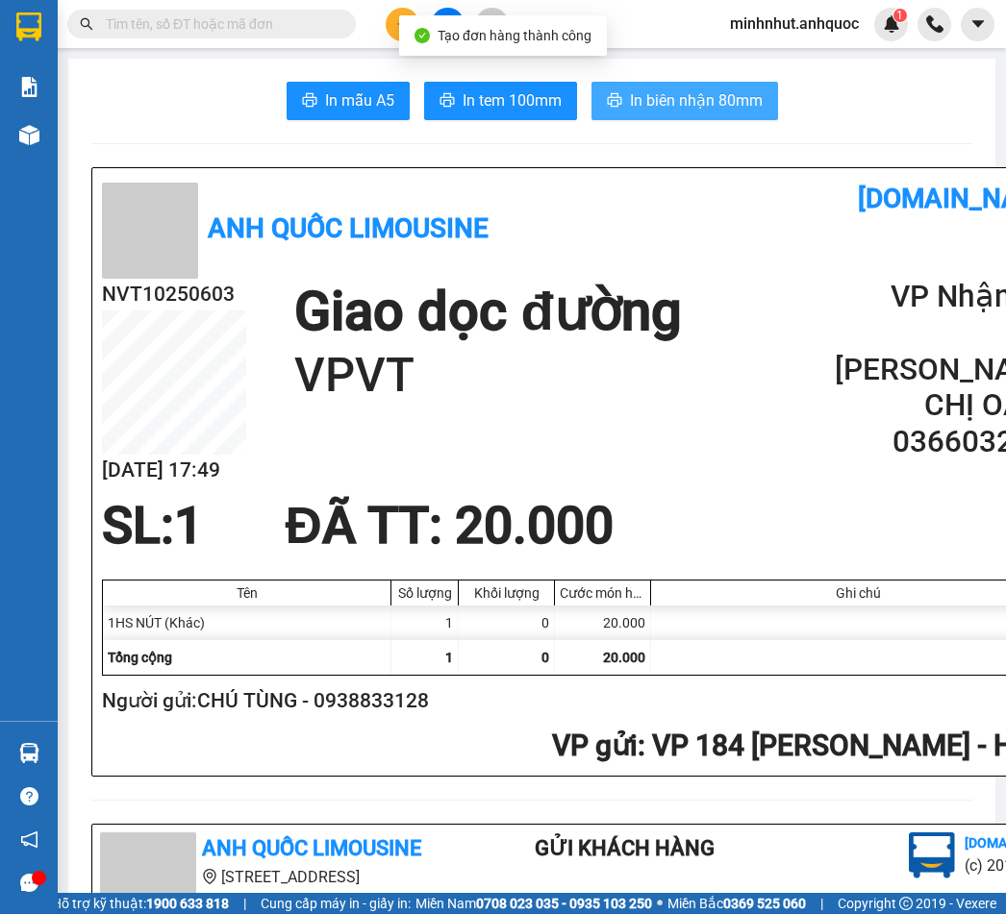
click at [638, 82] on button "In biên nhận 80mm" at bounding box center [684, 101] width 187 height 38
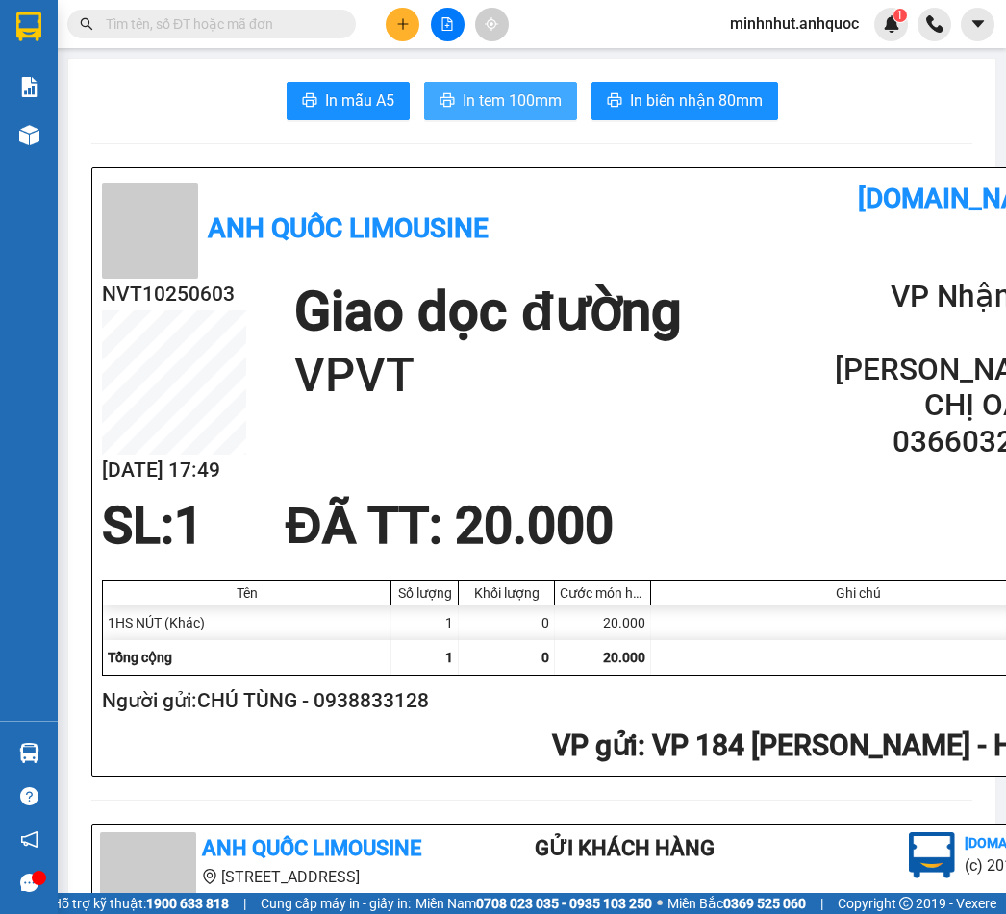
click at [491, 87] on button "In tem 100mm" at bounding box center [500, 101] width 153 height 38
